Goal: Transaction & Acquisition: Purchase product/service

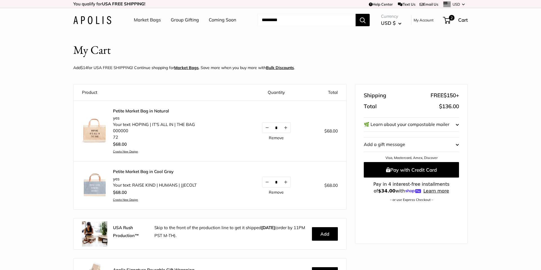
click at [300, 21] on input "Search..." at bounding box center [306, 20] width 98 height 12
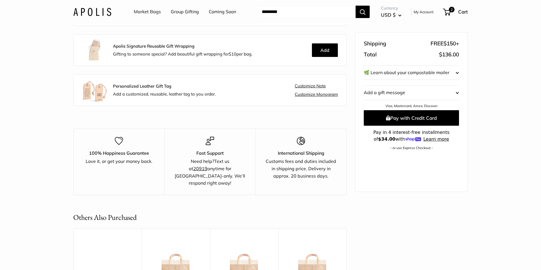
scroll to position [220, 0]
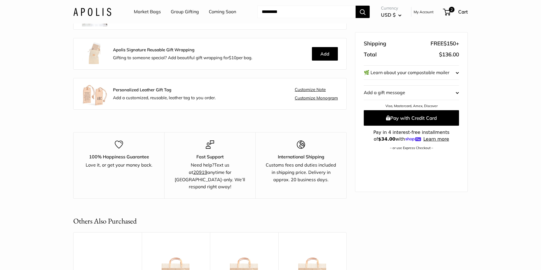
click at [133, 98] on span "Add a customized, reusable, leather tag to you order." at bounding box center [164, 97] width 103 height 5
click at [134, 89] on strong "Personalized Leather Gift Tag" at bounding box center [142, 89] width 58 height 5
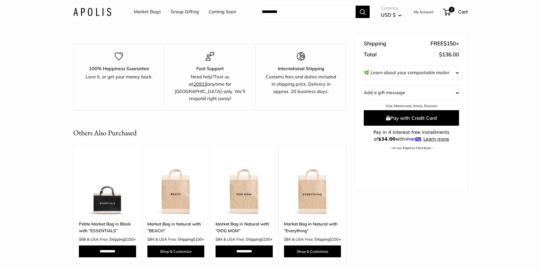
scroll to position [308, 0]
click at [0, 0] on img at bounding box center [0, 0] width 0 height 0
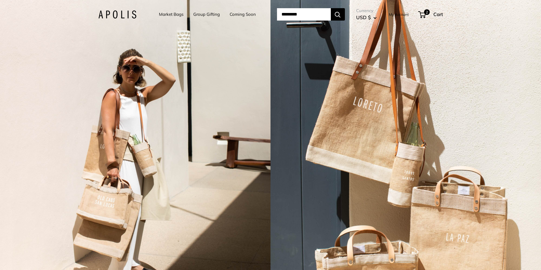
click at [166, 17] on link "Market Bags" at bounding box center [171, 14] width 25 height 8
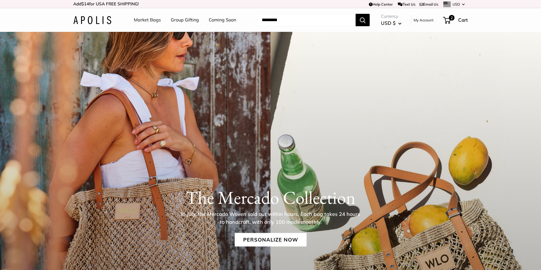
click at [268, 19] on input "Search..." at bounding box center [306, 20] width 98 height 12
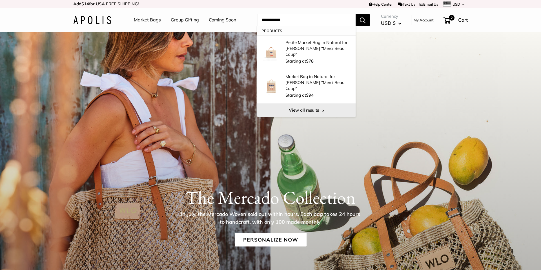
type input "**********"
click at [297, 103] on link "View all results" at bounding box center [306, 110] width 98 height 14
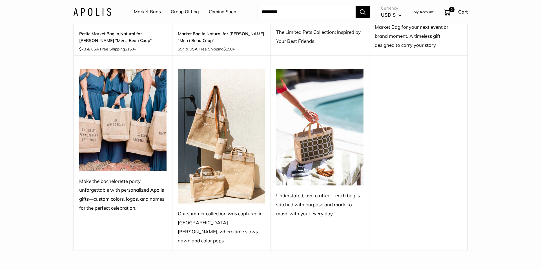
scroll to position [182, 0]
click at [308, 146] on img at bounding box center [319, 127] width 87 height 116
click at [313, 194] on div "Understated, overcrafted—each bag is stitched with purpose and made to move wit…" at bounding box center [319, 204] width 87 height 27
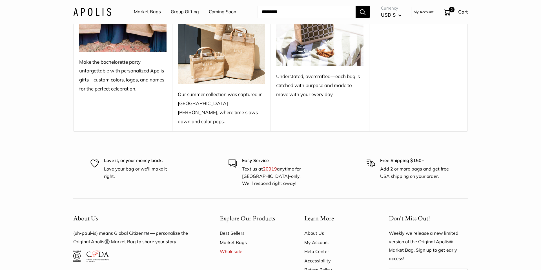
scroll to position [382, 0]
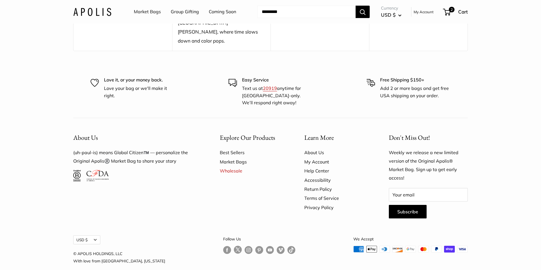
click at [226, 148] on link "Best Sellers" at bounding box center [252, 152] width 65 height 9
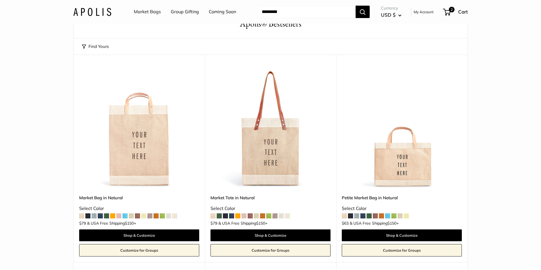
scroll to position [34, 0]
click at [153, 12] on link "Market Bags" at bounding box center [147, 12] width 27 height 8
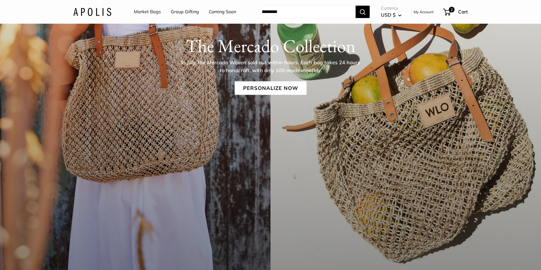
scroll to position [156, 0]
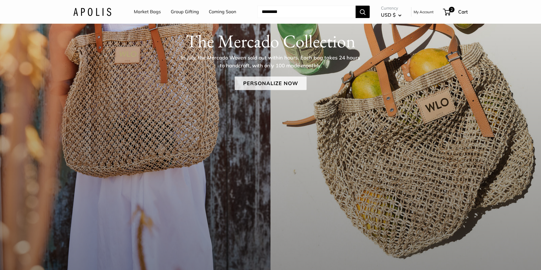
click at [250, 82] on link "Personalize Now" at bounding box center [271, 83] width 72 height 14
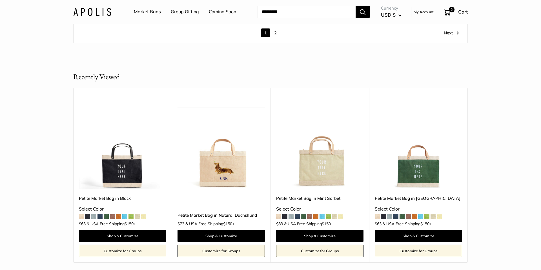
scroll to position [3304, 0]
click at [0, 0] on img at bounding box center [0, 0] width 0 height 0
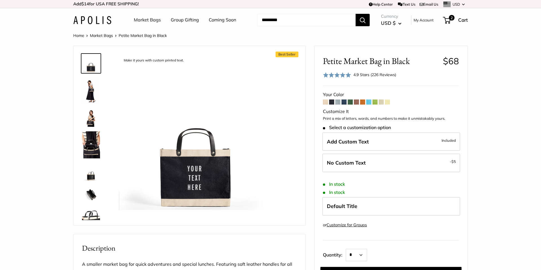
click at [357, 103] on span at bounding box center [356, 101] width 5 height 5
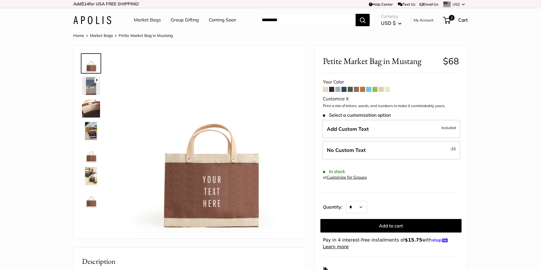
click at [92, 85] on img at bounding box center [91, 86] width 18 height 18
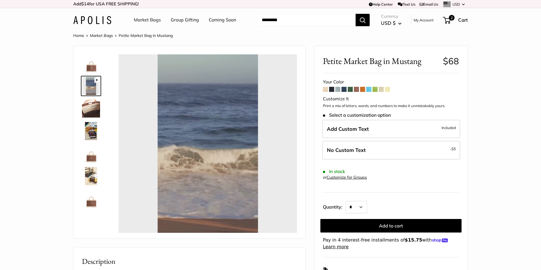
click at [90, 128] on img at bounding box center [91, 131] width 18 height 18
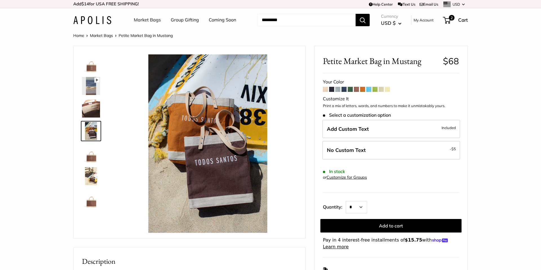
type input "*****"
click at [91, 161] on img at bounding box center [91, 153] width 18 height 18
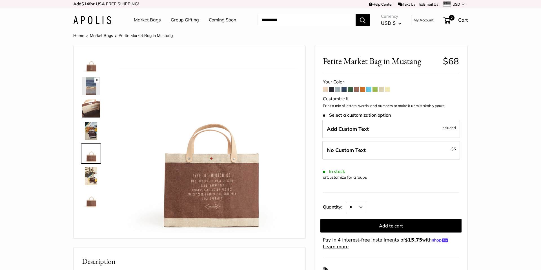
click at [91, 171] on img at bounding box center [91, 176] width 18 height 18
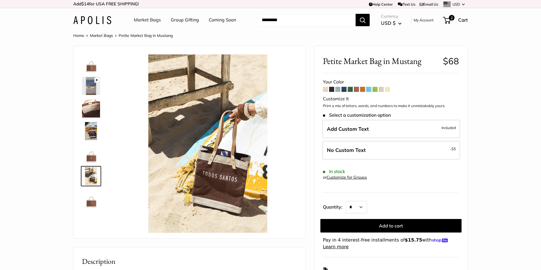
click at [91, 204] on img at bounding box center [91, 199] width 18 height 18
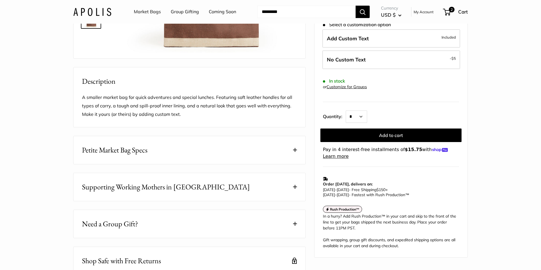
scroll to position [187, 0]
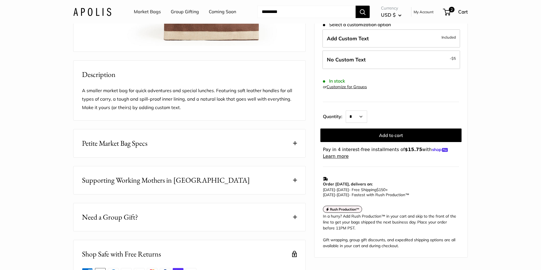
click at [295, 145] on span at bounding box center [295, 143] width 4 height 4
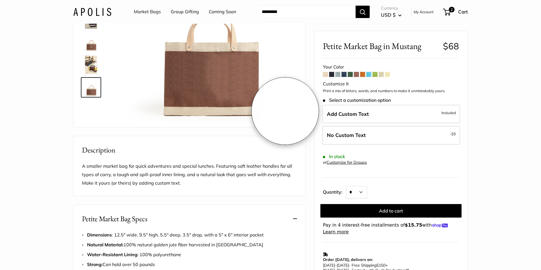
scroll to position [0, 0]
